Goal: Task Accomplishment & Management: Use online tool/utility

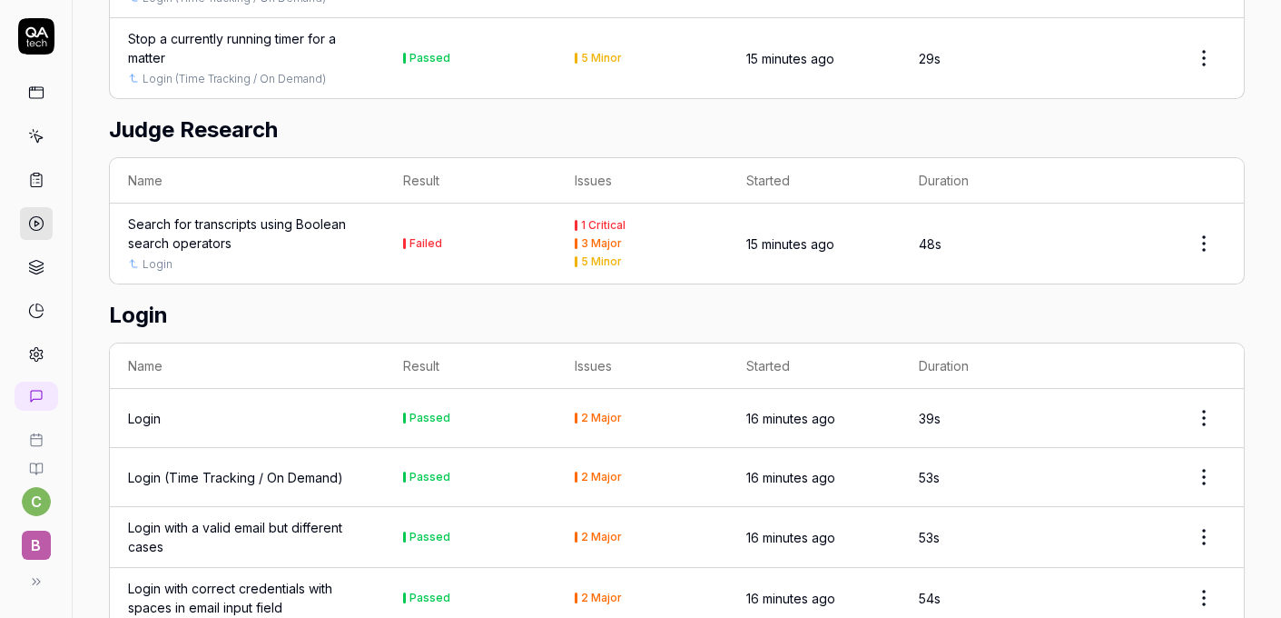
scroll to position [803, 0]
click at [191, 220] on div "Search for transcripts using Boolean search operators" at bounding box center [247, 231] width 239 height 38
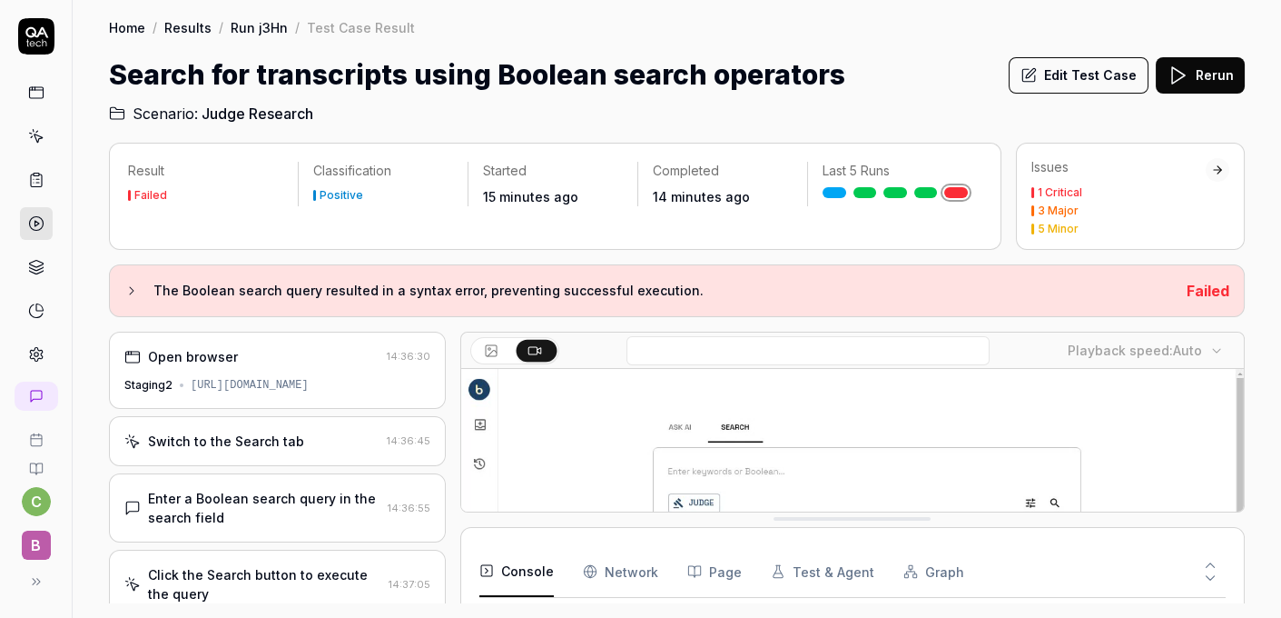
click at [1079, 60] on button "Edit Test Case" at bounding box center [1079, 75] width 140 height 36
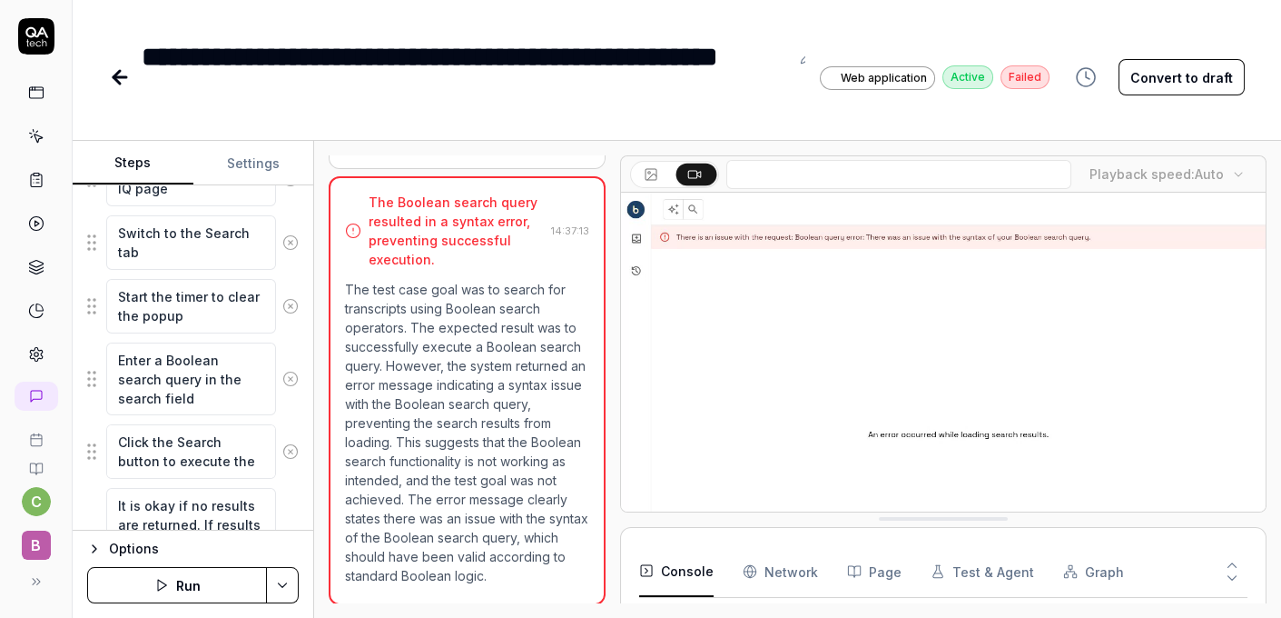
scroll to position [250, 0]
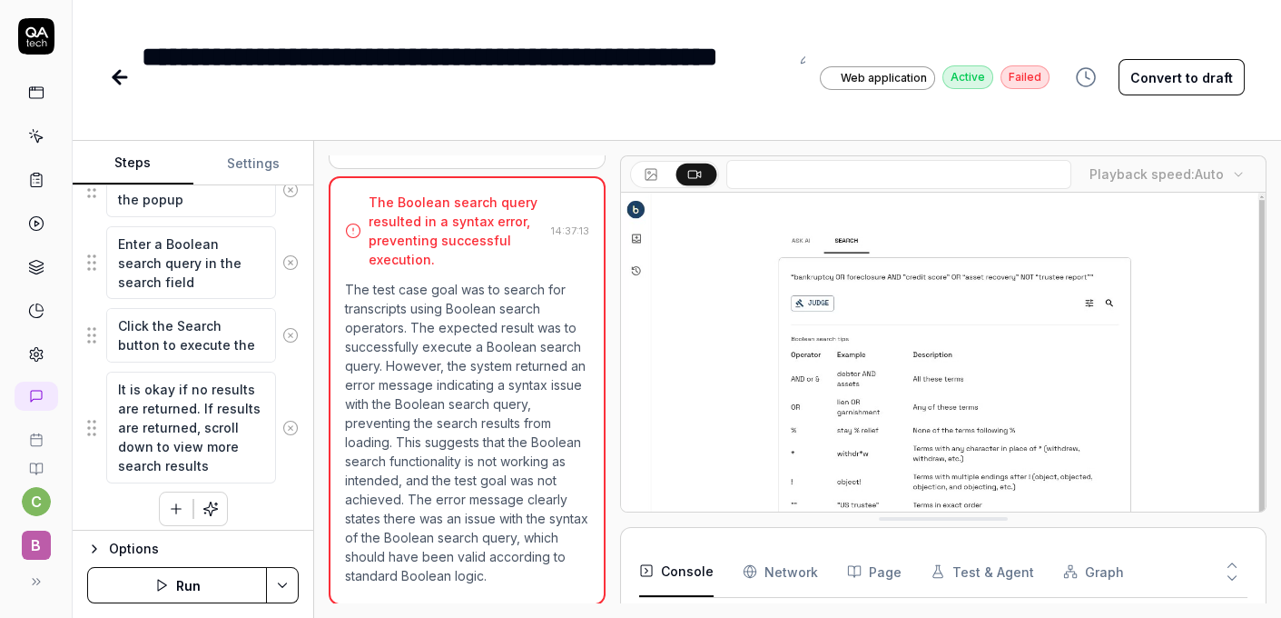
scroll to position [397, 0]
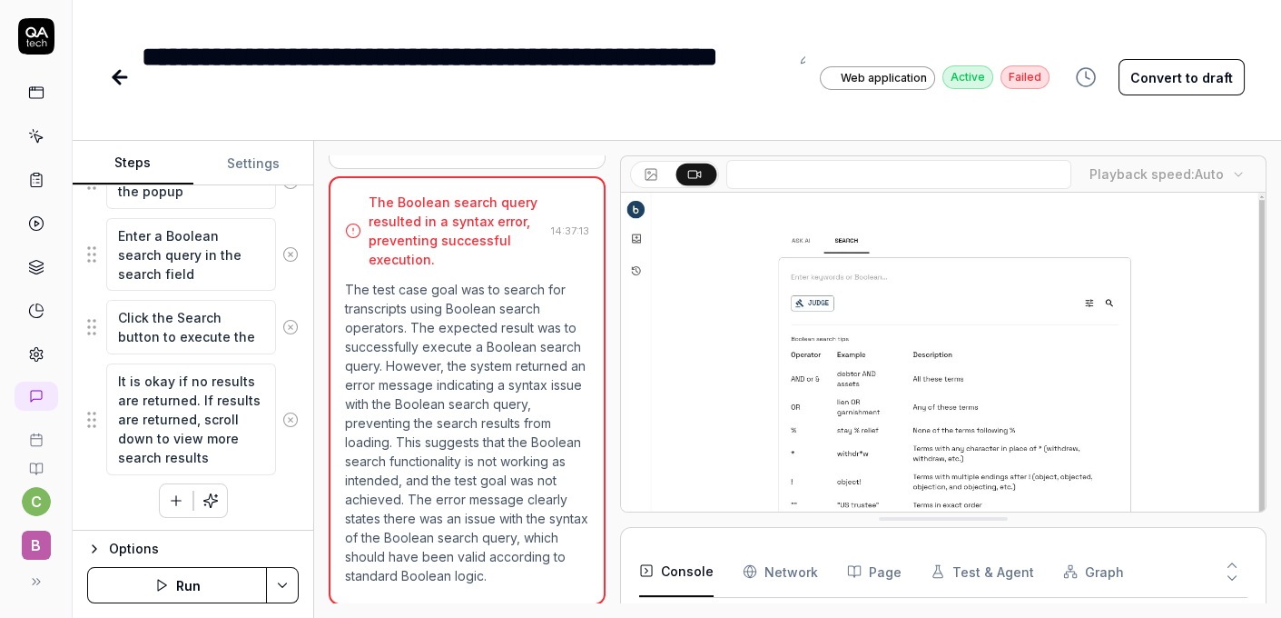
click at [118, 77] on icon at bounding box center [120, 77] width 13 height 0
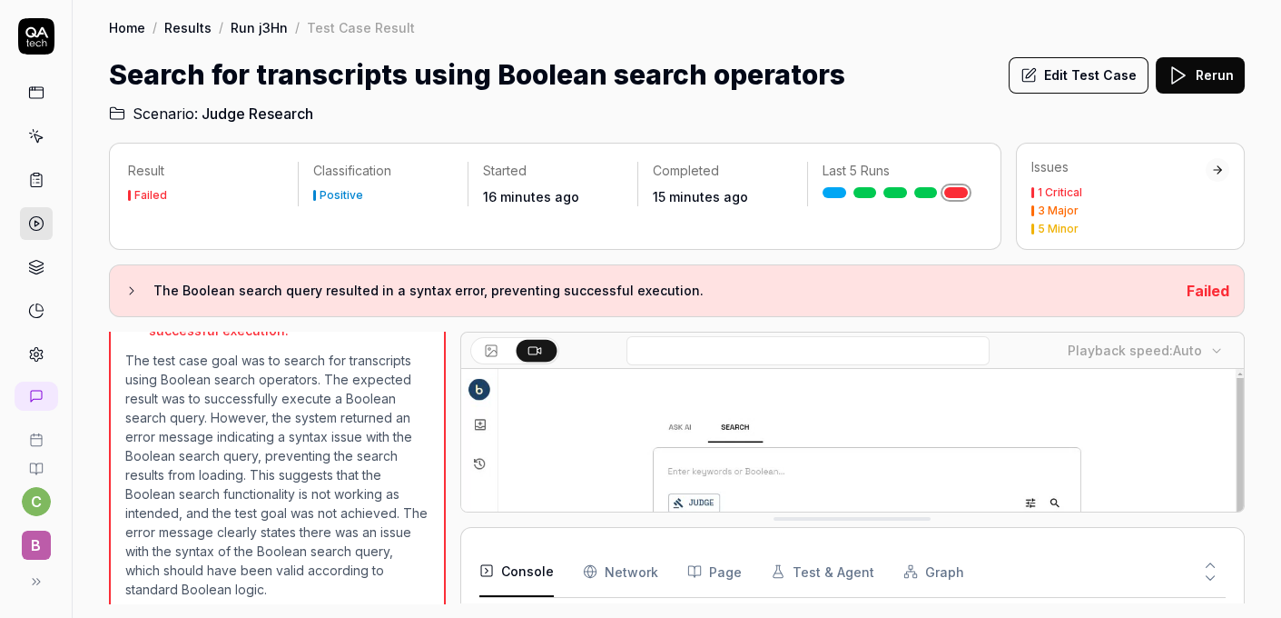
scroll to position [468, 0]
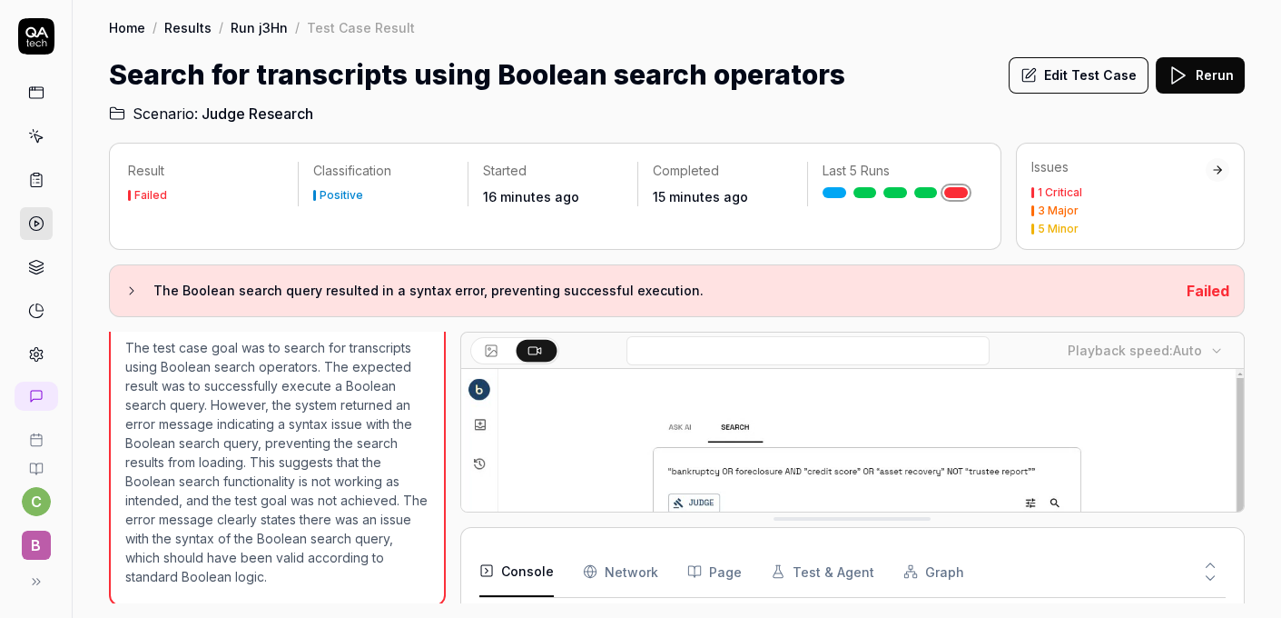
click at [1241, 72] on button "Rerun" at bounding box center [1200, 75] width 89 height 36
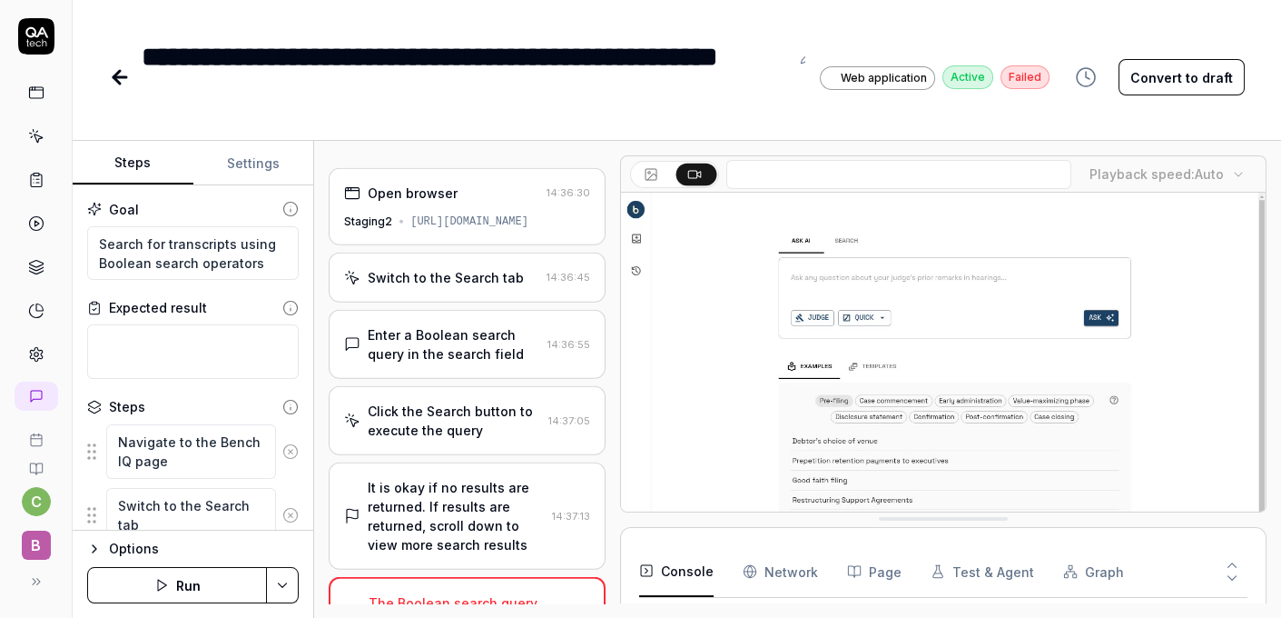
scroll to position [177, 0]
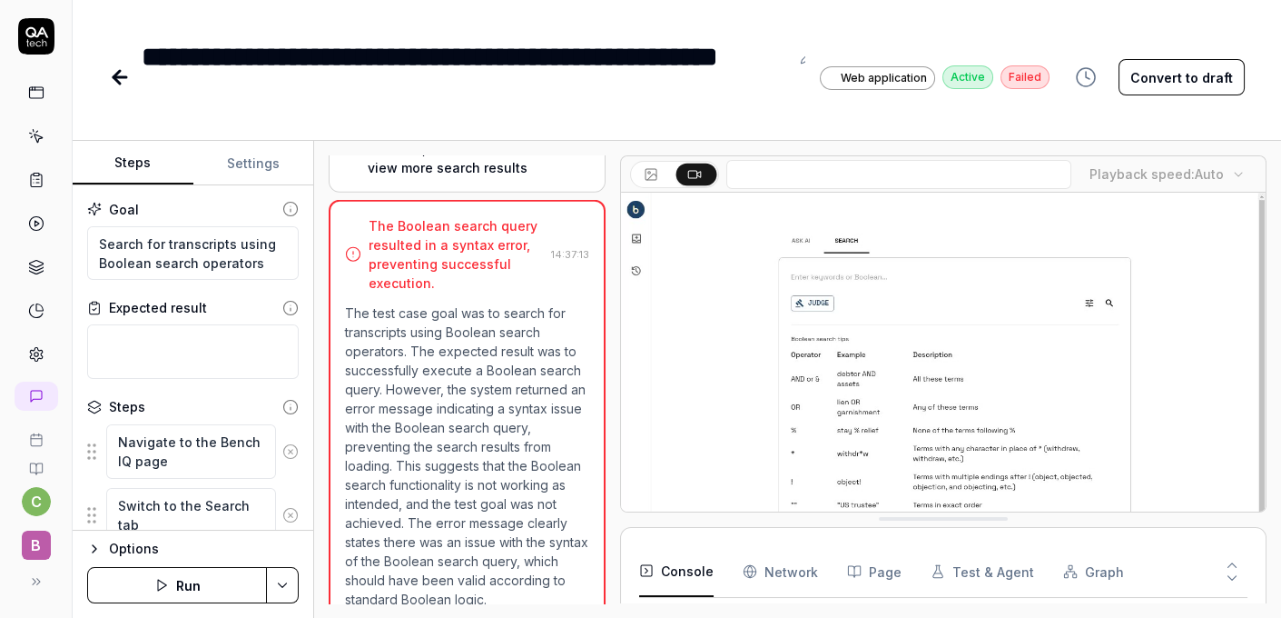
type textarea "*"
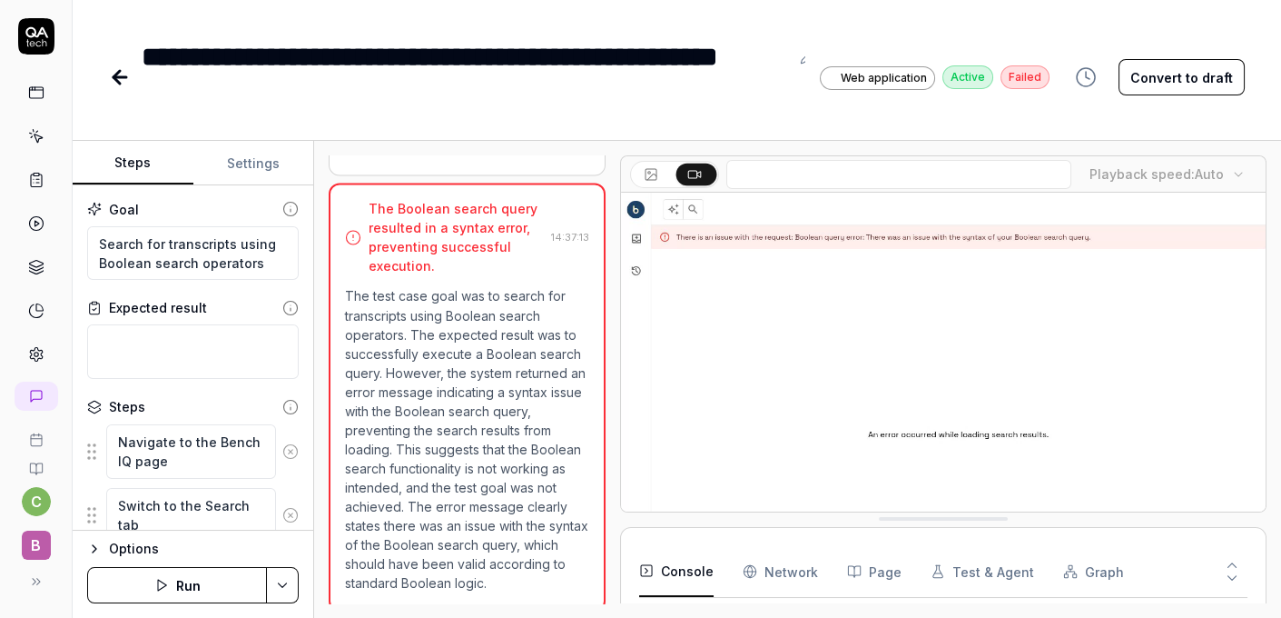
scroll to position [388, 0]
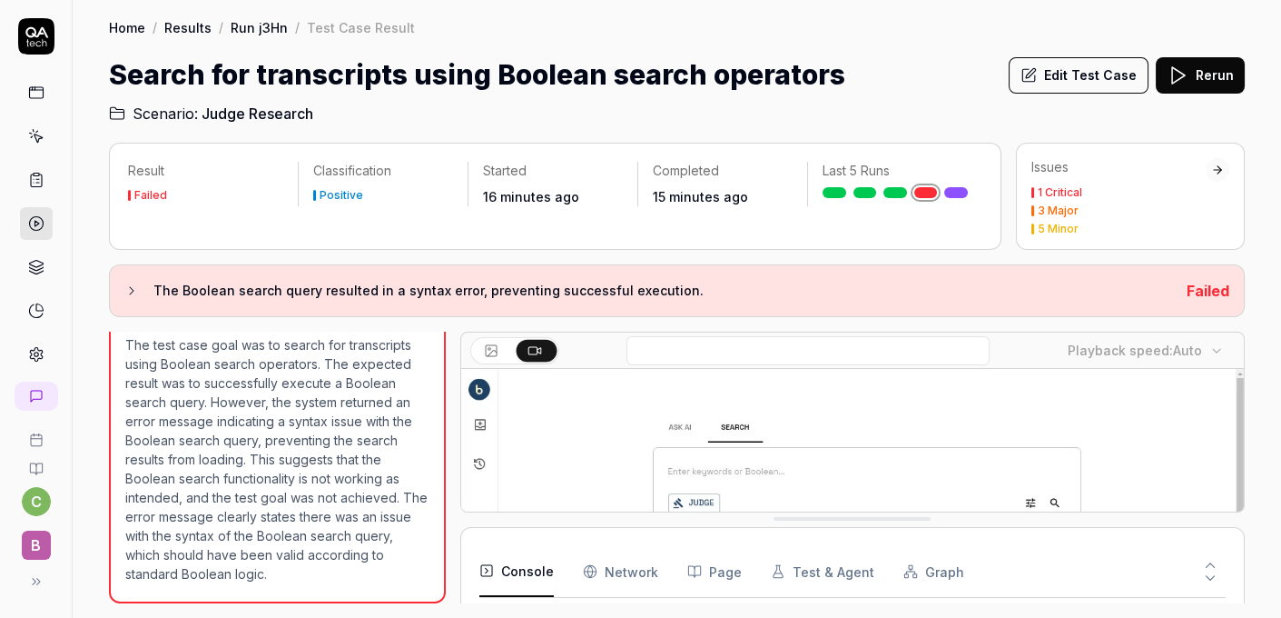
scroll to position [468, 0]
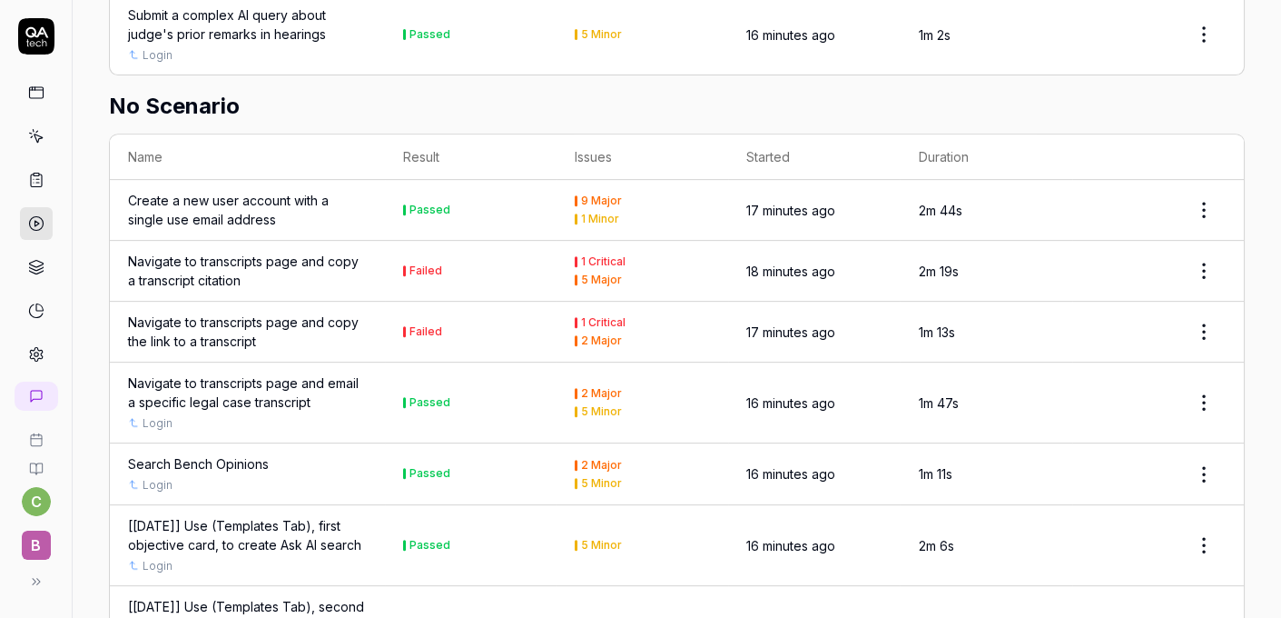
scroll to position [1647, 0]
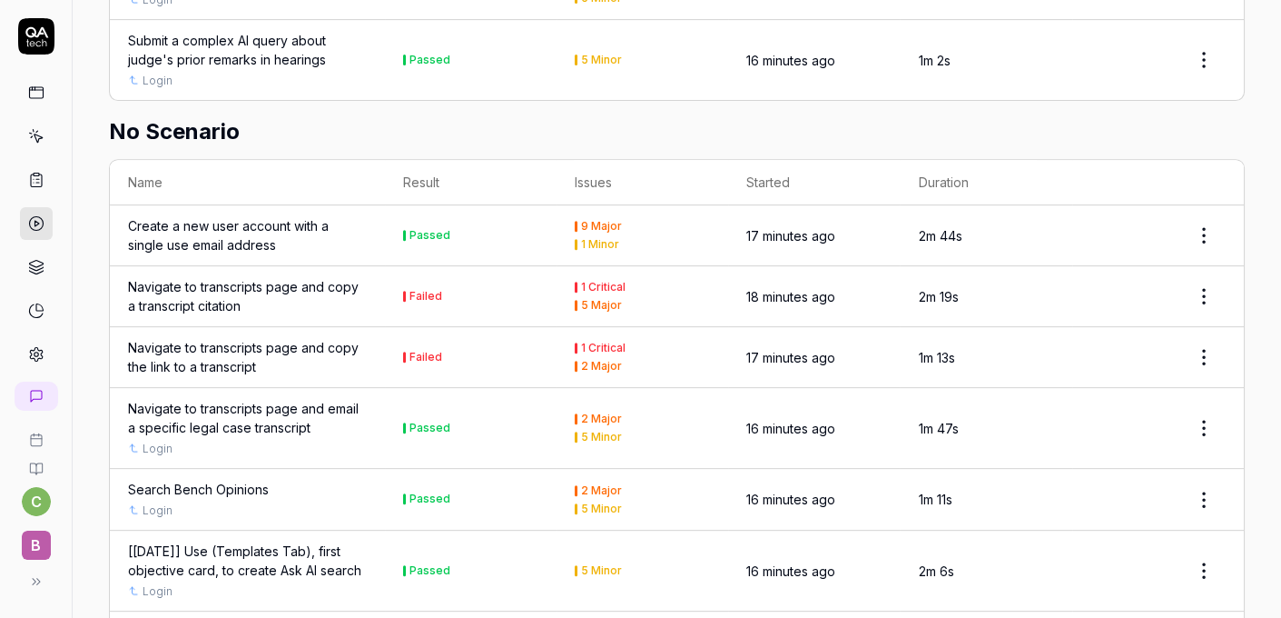
click at [258, 277] on div "Navigate to transcripts page and copy a transcript citation" at bounding box center [247, 296] width 239 height 38
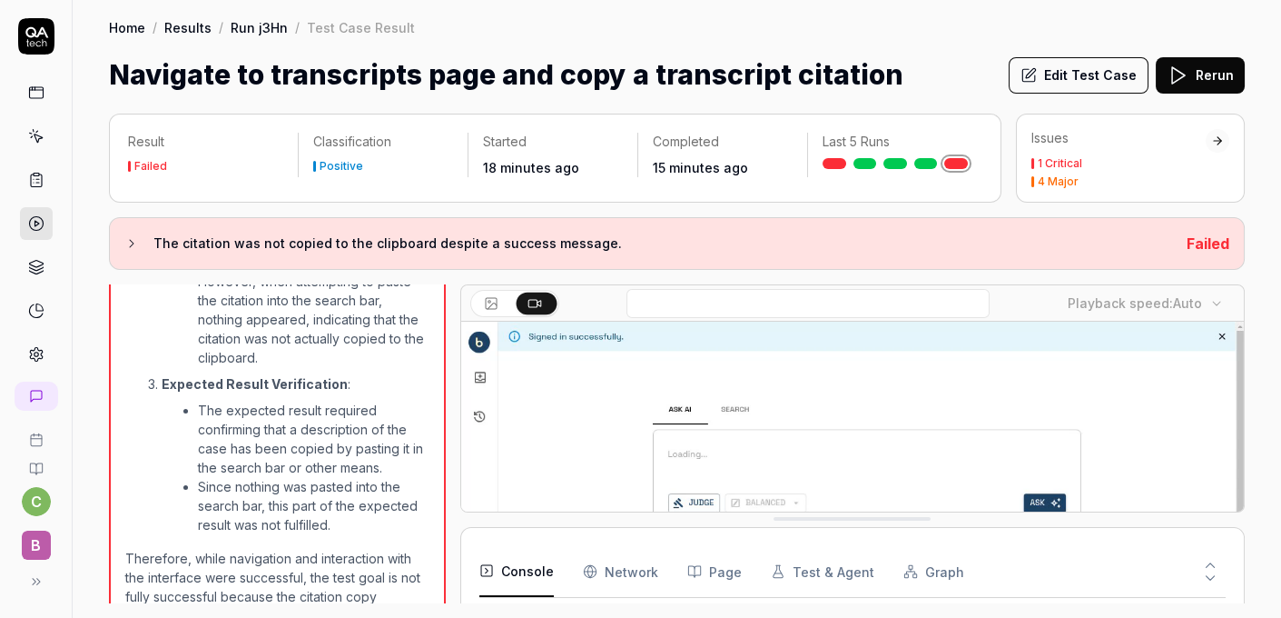
scroll to position [539, 0]
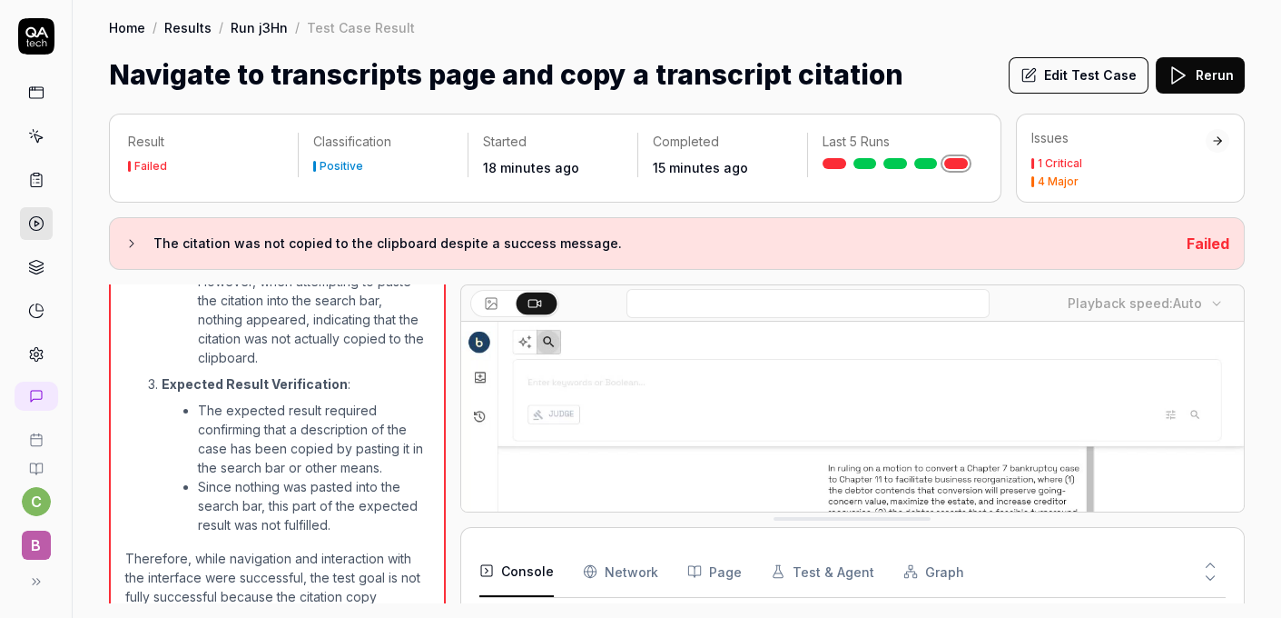
click at [1192, 82] on button "Rerun" at bounding box center [1200, 75] width 89 height 36
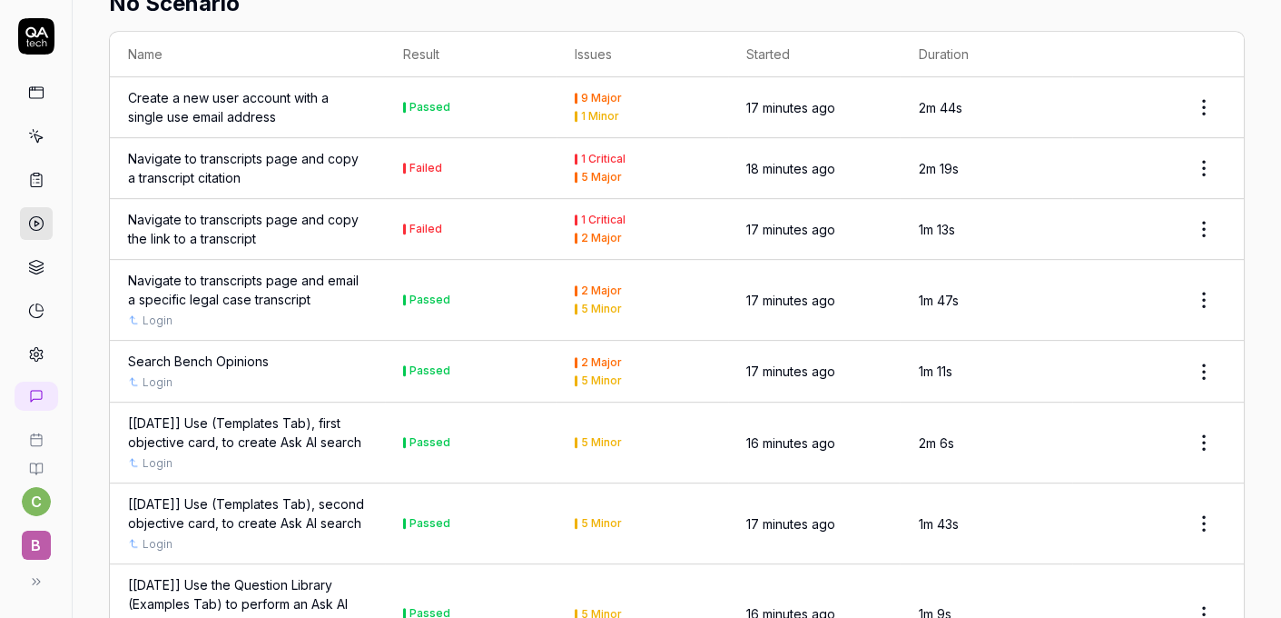
scroll to position [1768, 0]
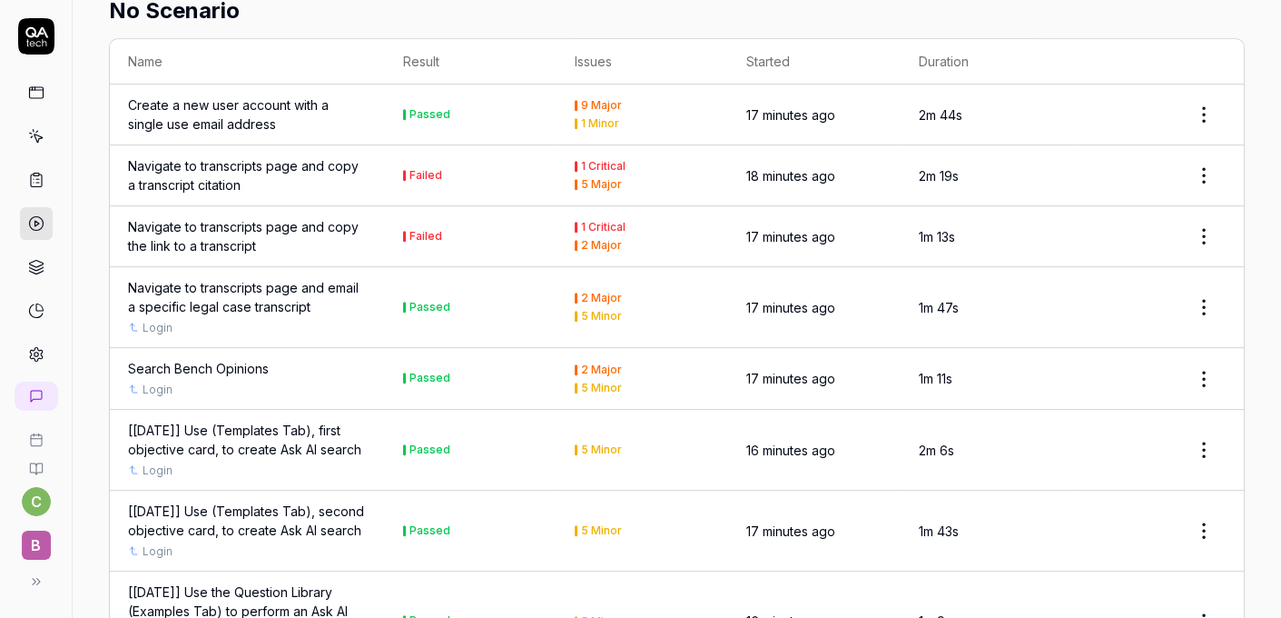
click at [302, 223] on div "Navigate to transcripts page and copy the link to a transcript" at bounding box center [247, 236] width 239 height 38
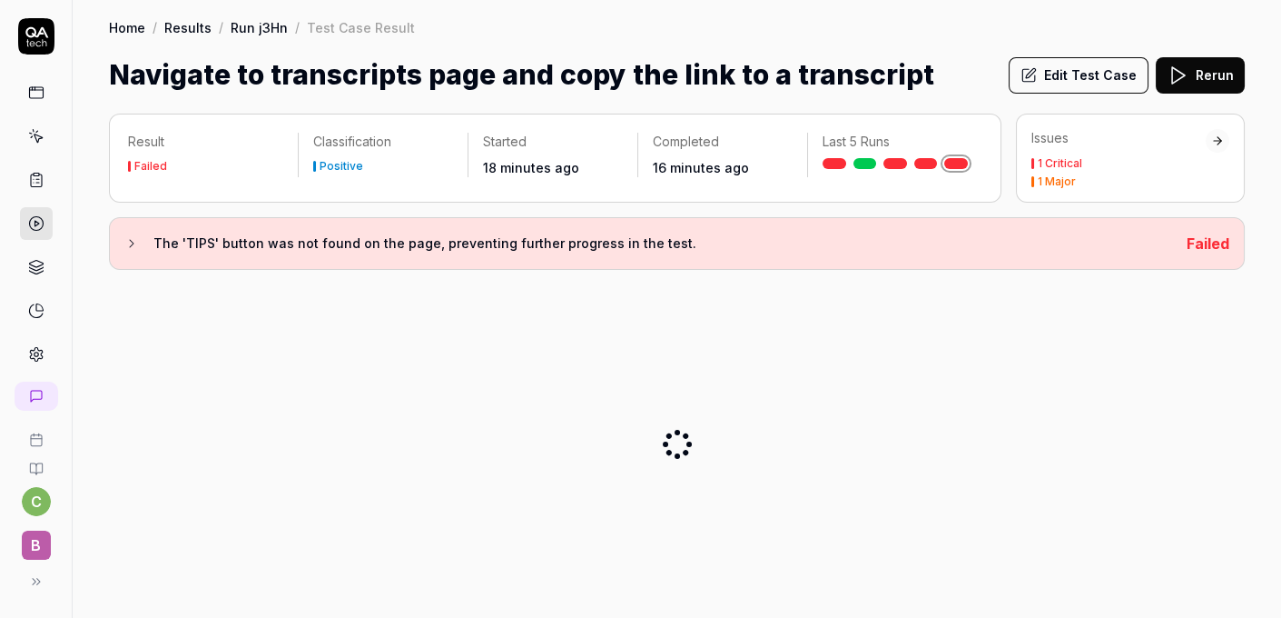
click at [1193, 73] on button "Rerun" at bounding box center [1200, 75] width 89 height 36
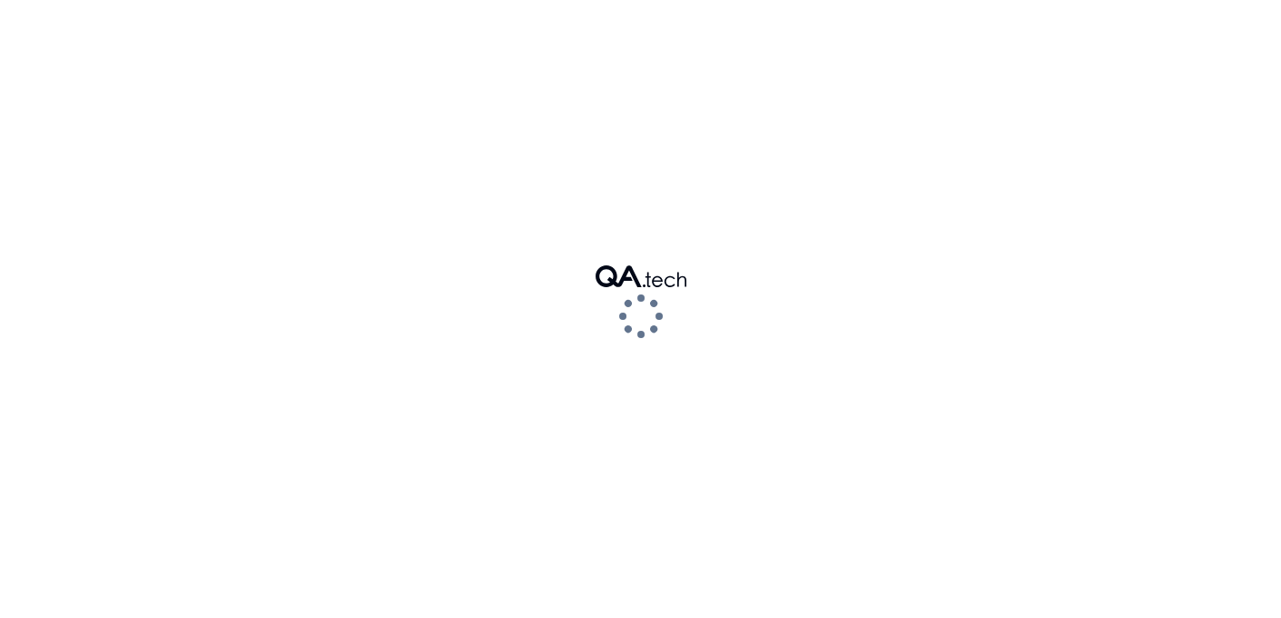
scroll to position [50, 0]
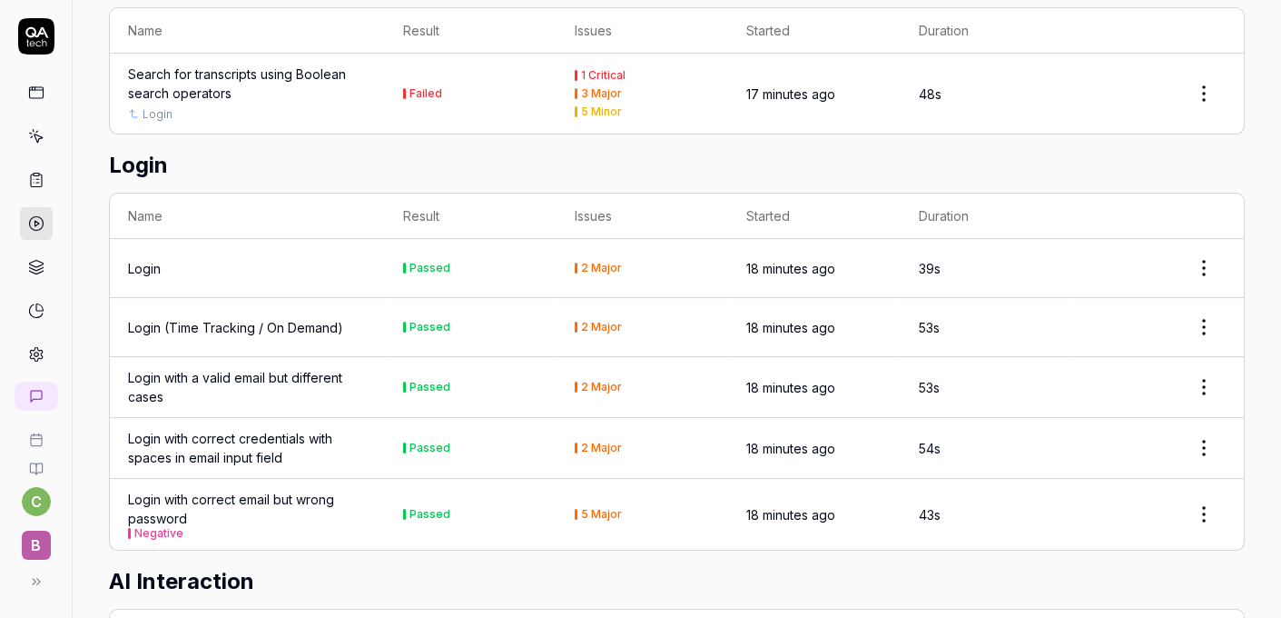
scroll to position [956, 0]
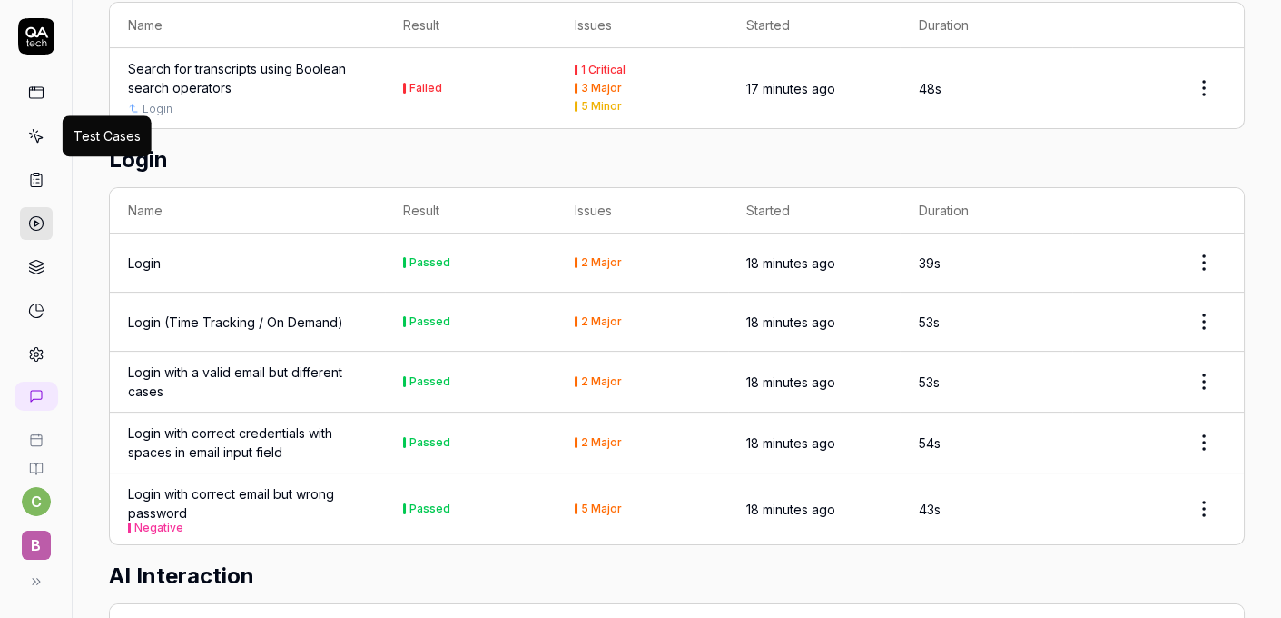
click at [39, 136] on icon at bounding box center [38, 138] width 8 height 8
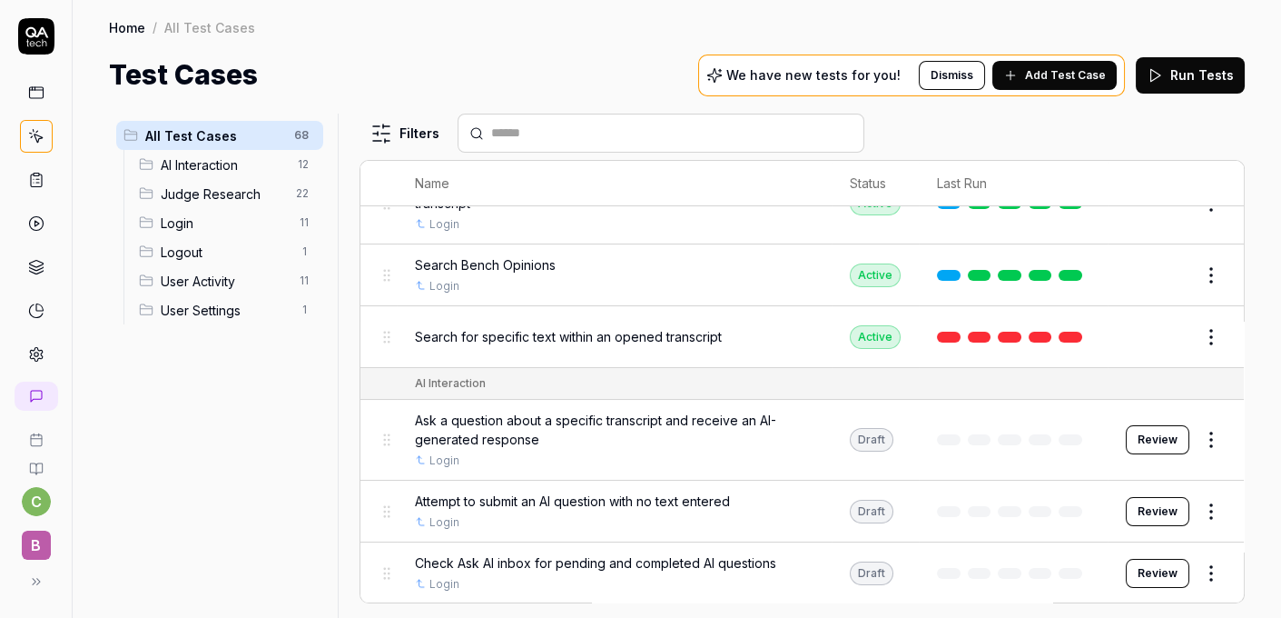
scroll to position [536, 0]
